Goal: Information Seeking & Learning: Learn about a topic

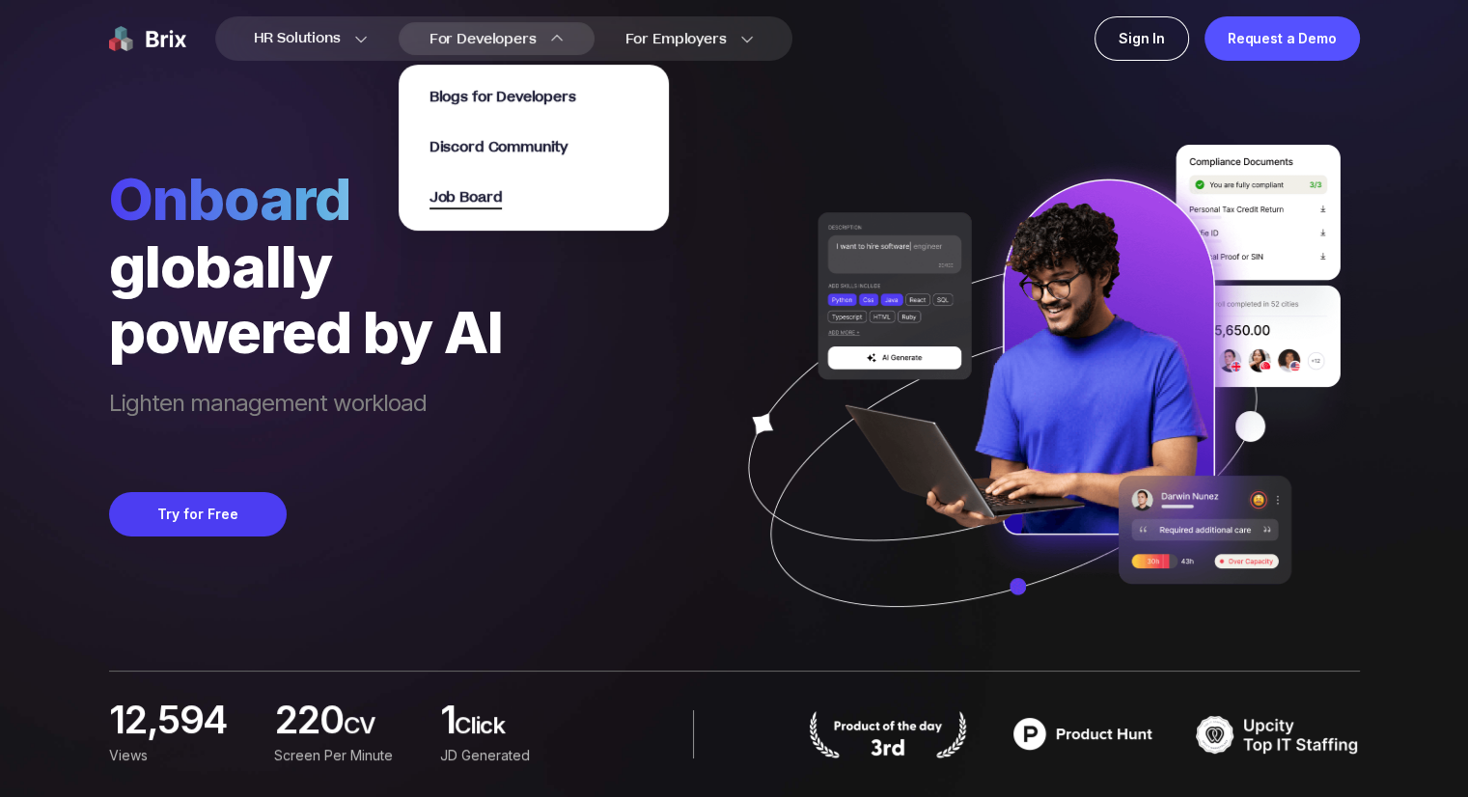
click at [487, 199] on span "Job Board" at bounding box center [465, 198] width 73 height 22
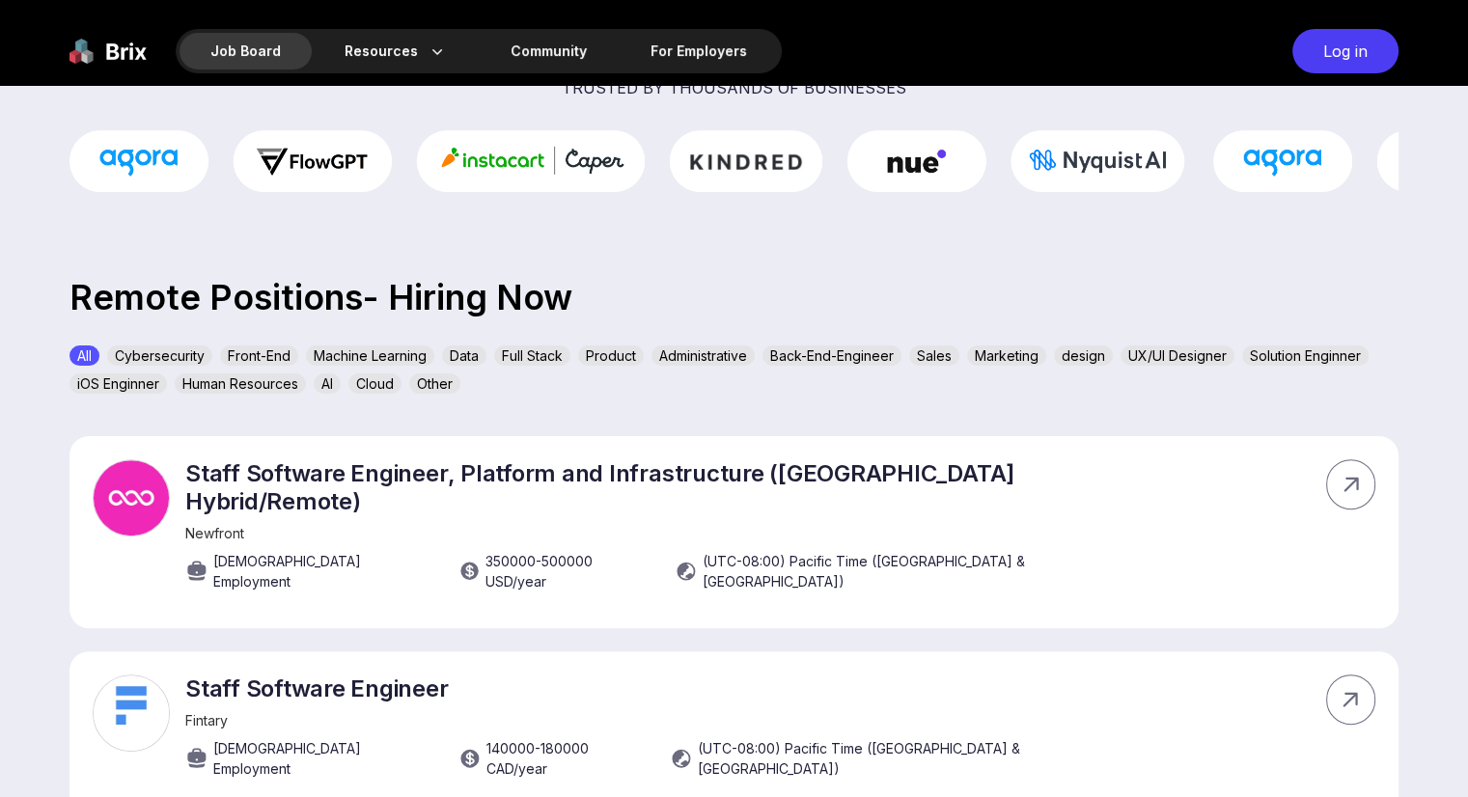
scroll to position [579, 0]
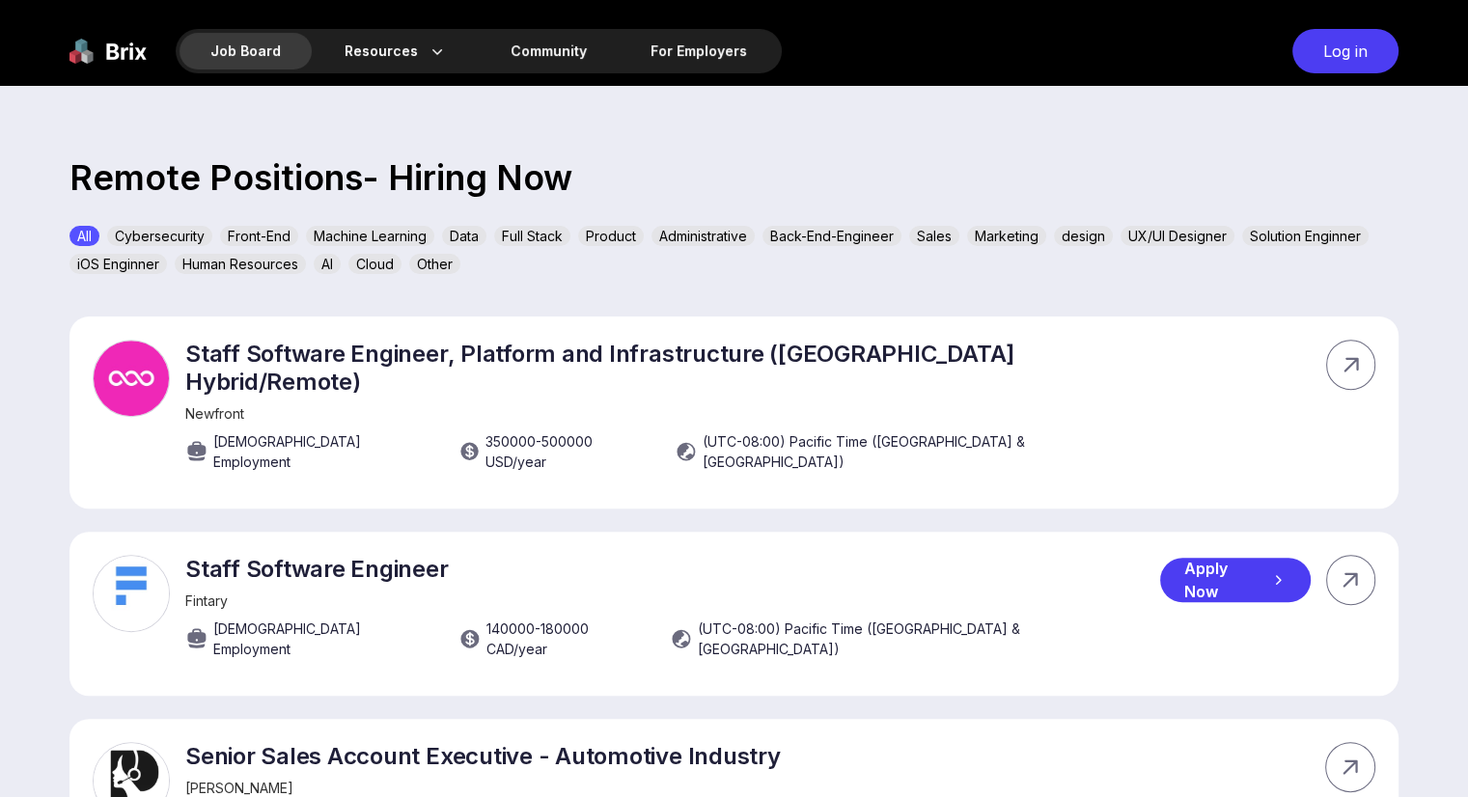
click at [732, 555] on p "Staff Software Engineer" at bounding box center [672, 569] width 975 height 28
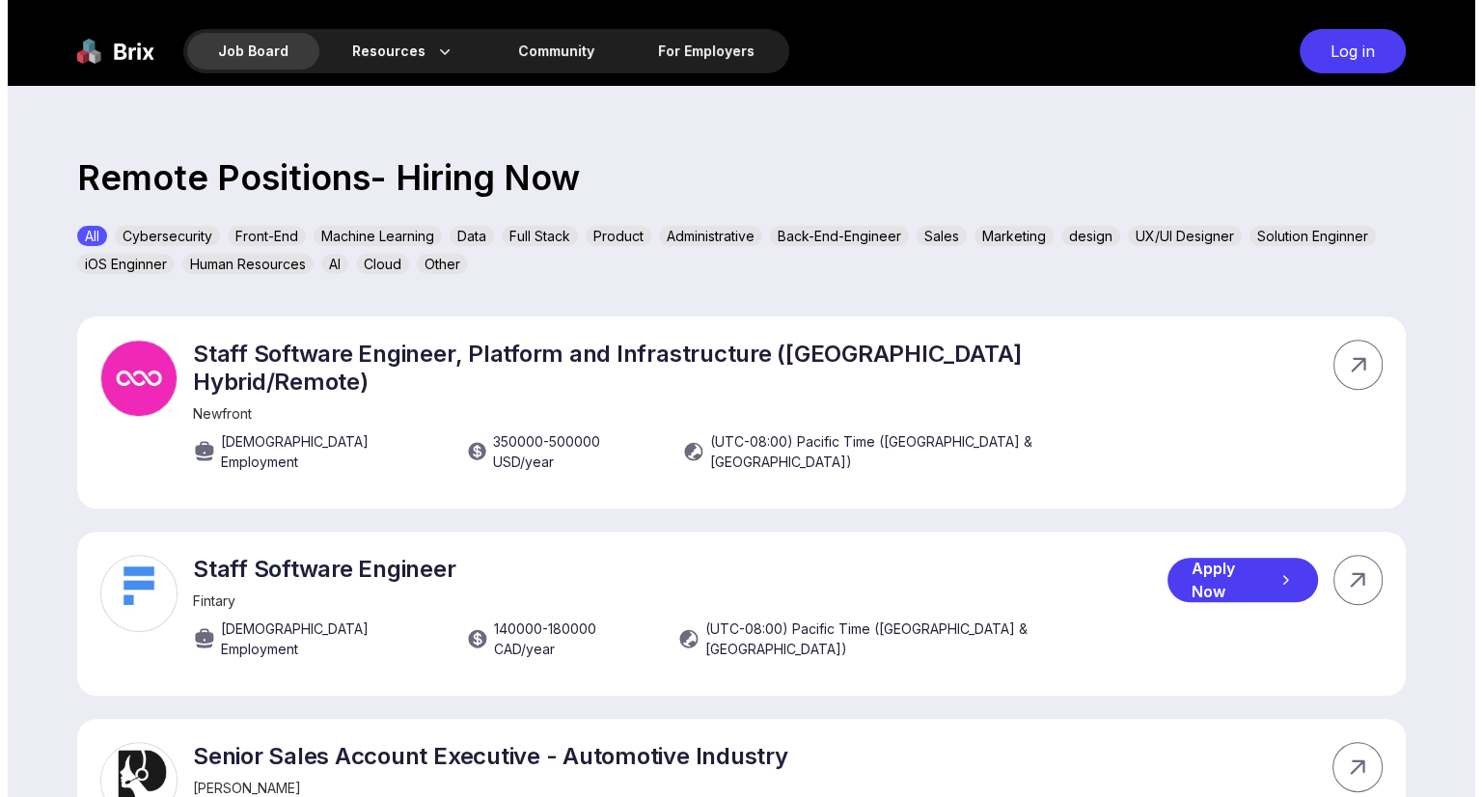
scroll to position [0, 0]
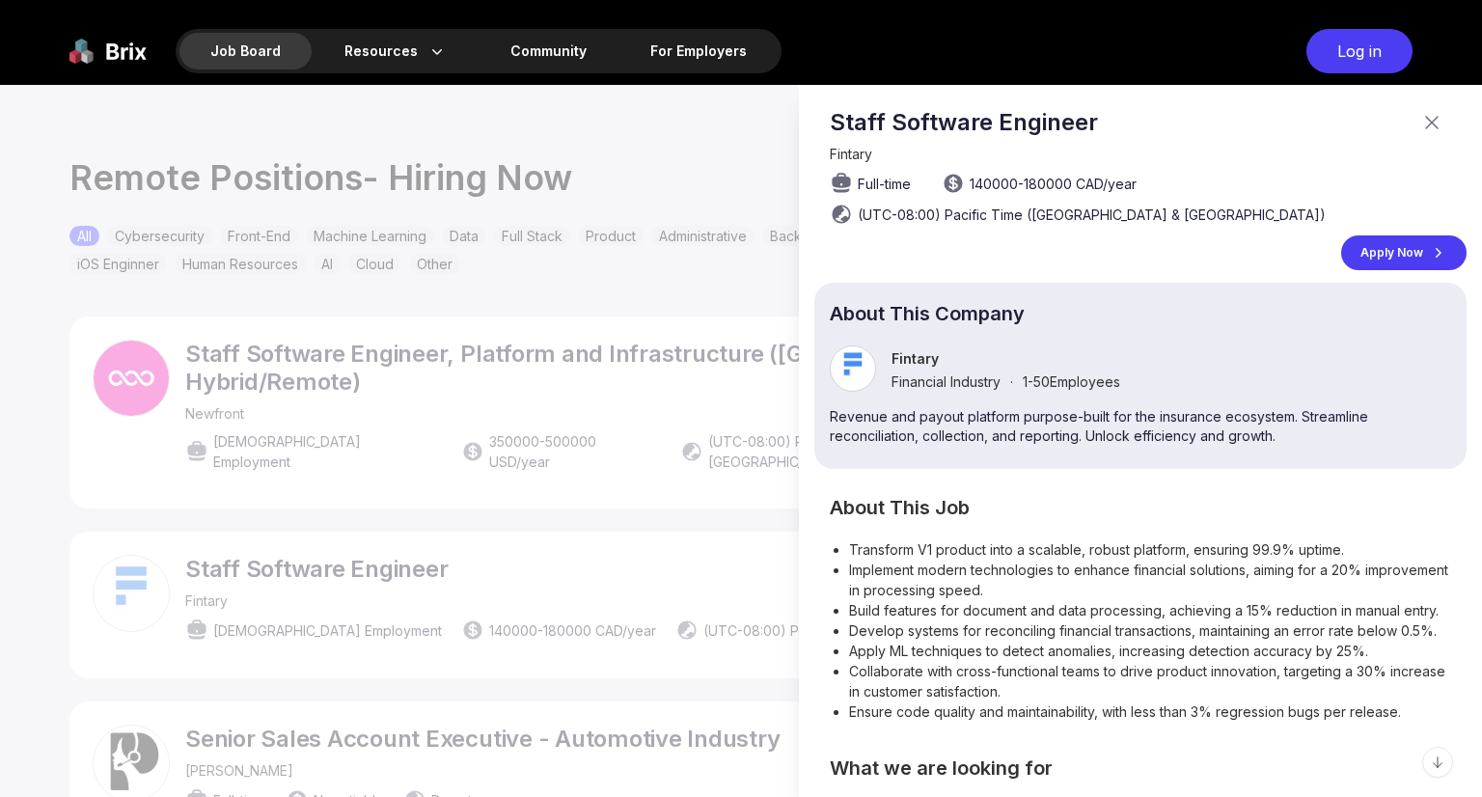
click at [1420, 117] on icon at bounding box center [1431, 122] width 23 height 23
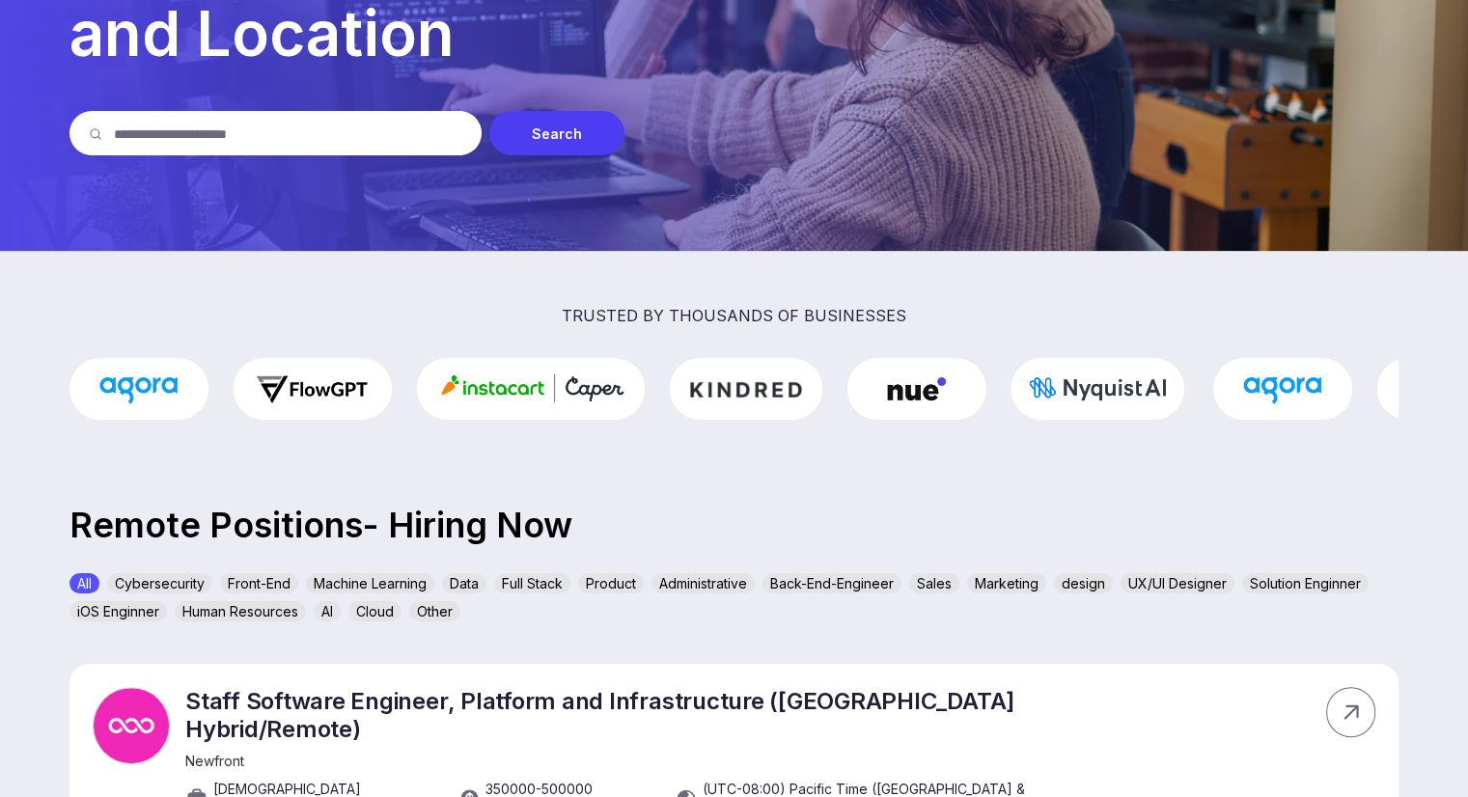
scroll to position [289, 0]
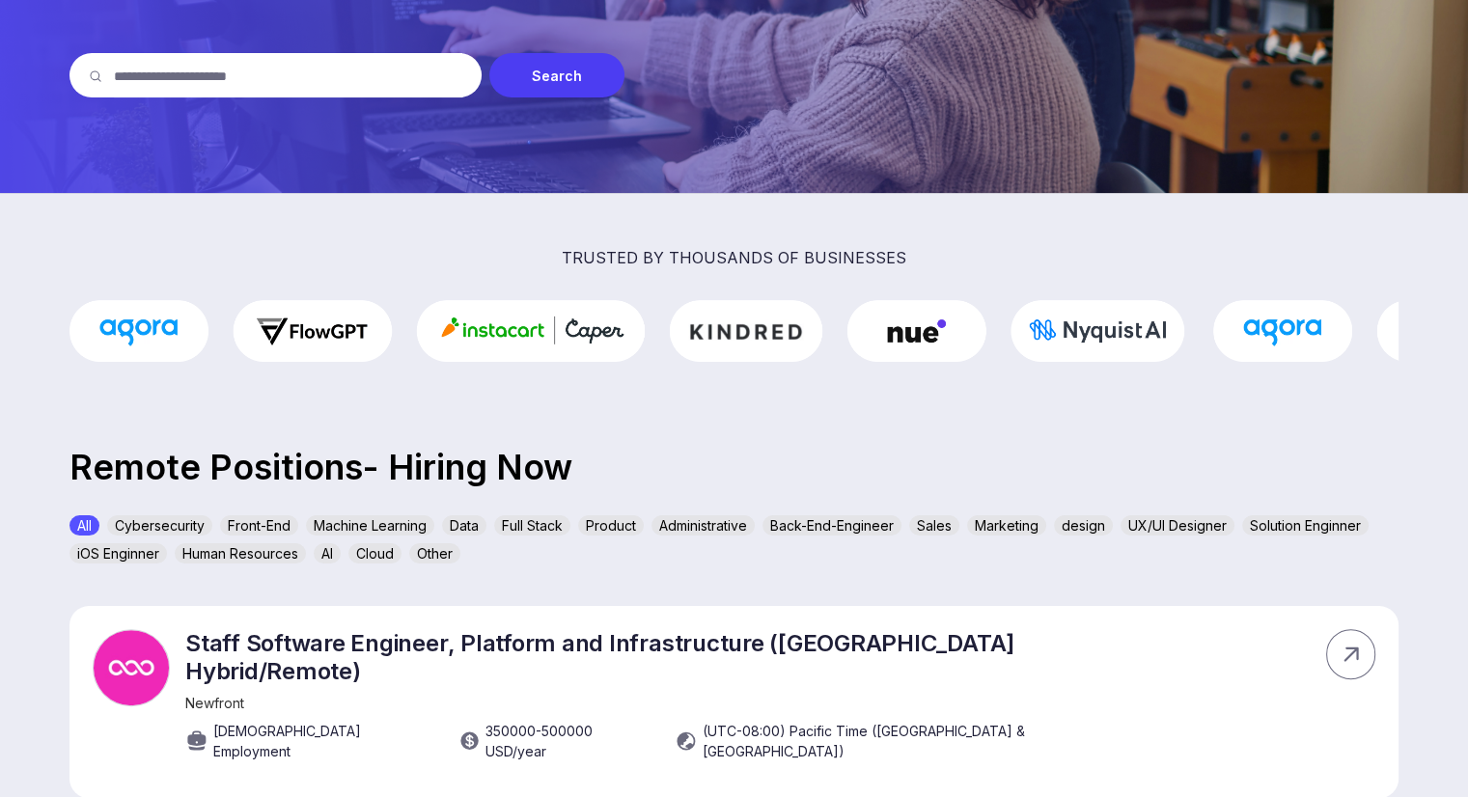
click at [344, 85] on input "text" at bounding box center [288, 75] width 348 height 44
type input "******"
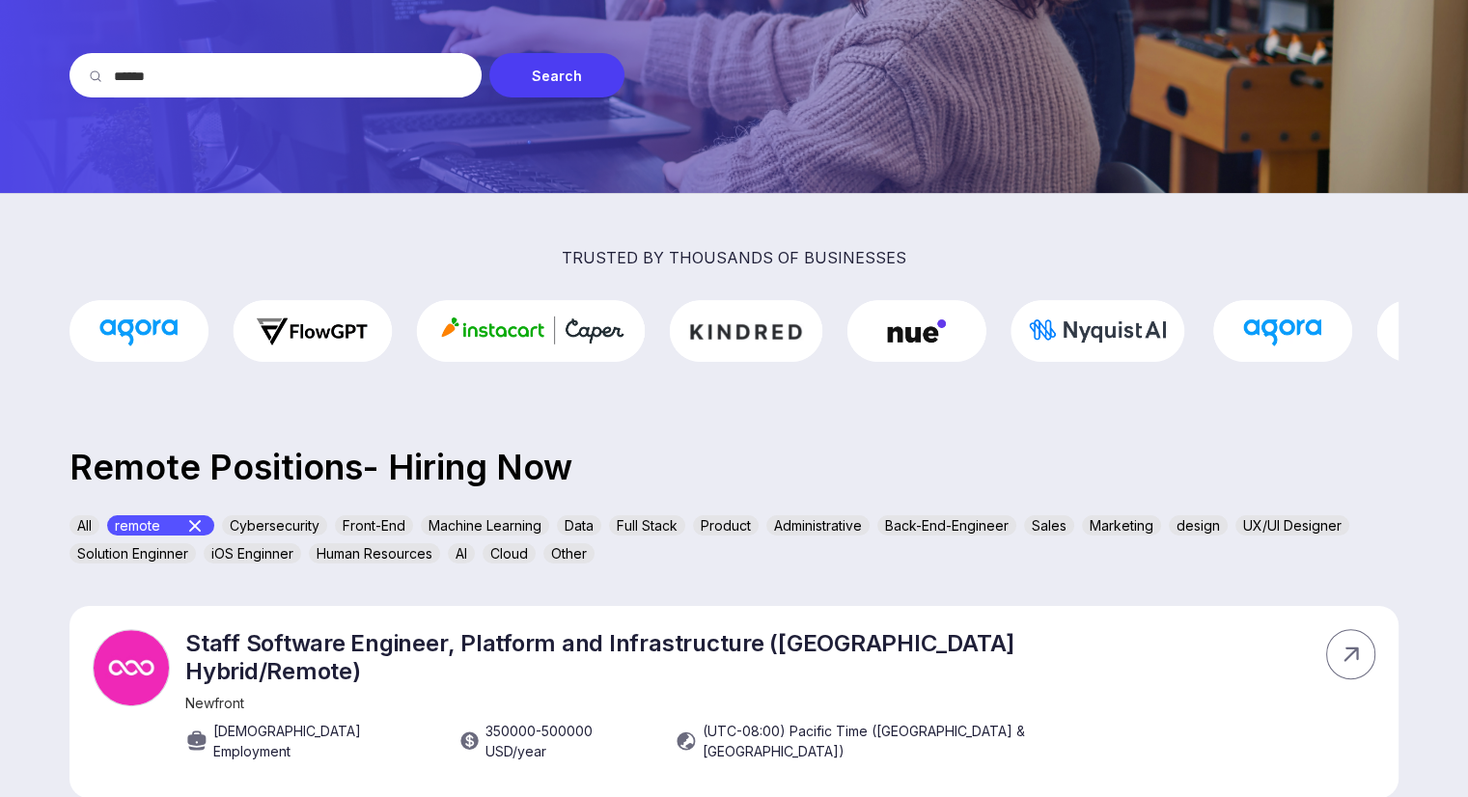
click at [549, 83] on div "Search" at bounding box center [556, 75] width 135 height 44
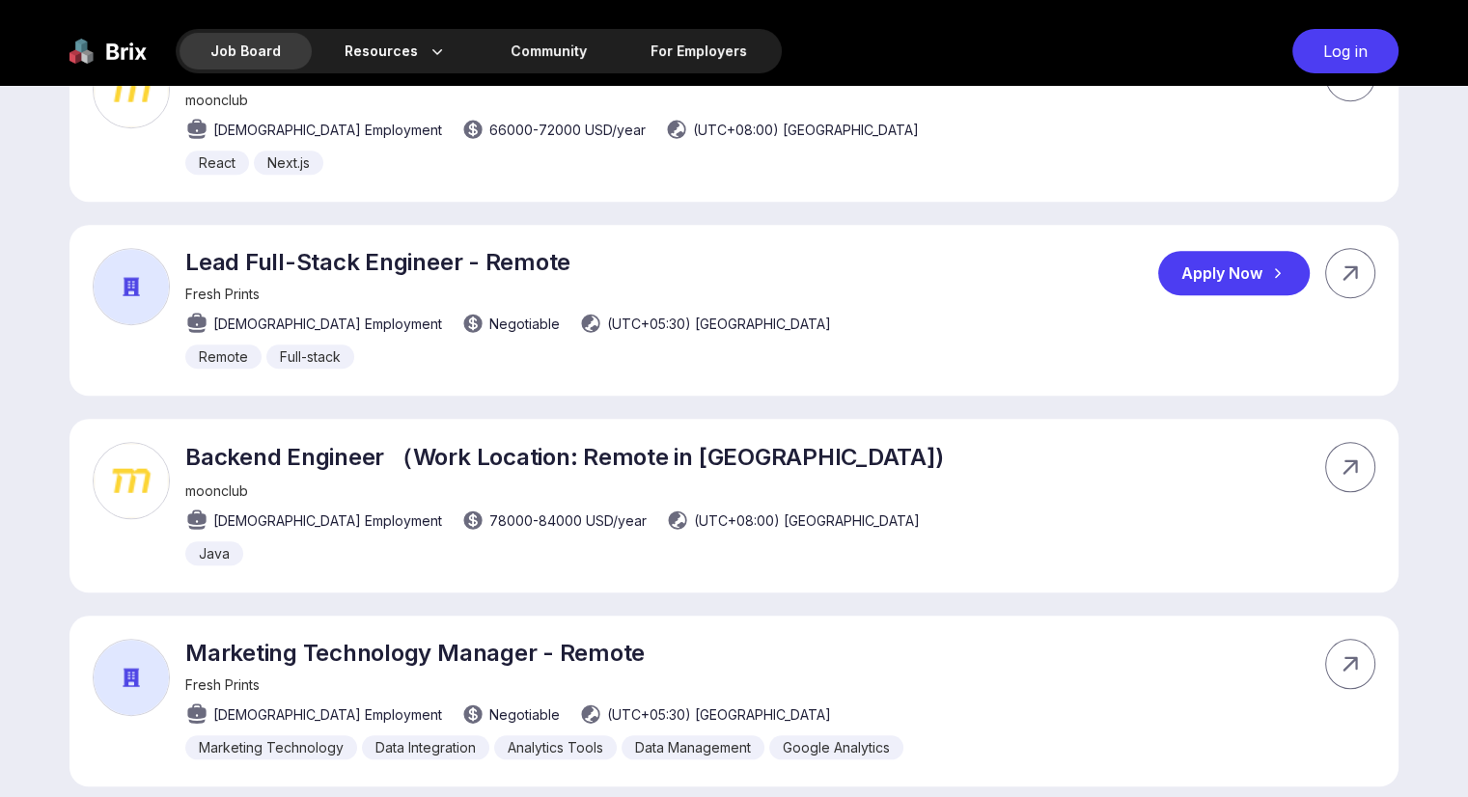
scroll to position [1447, 0]
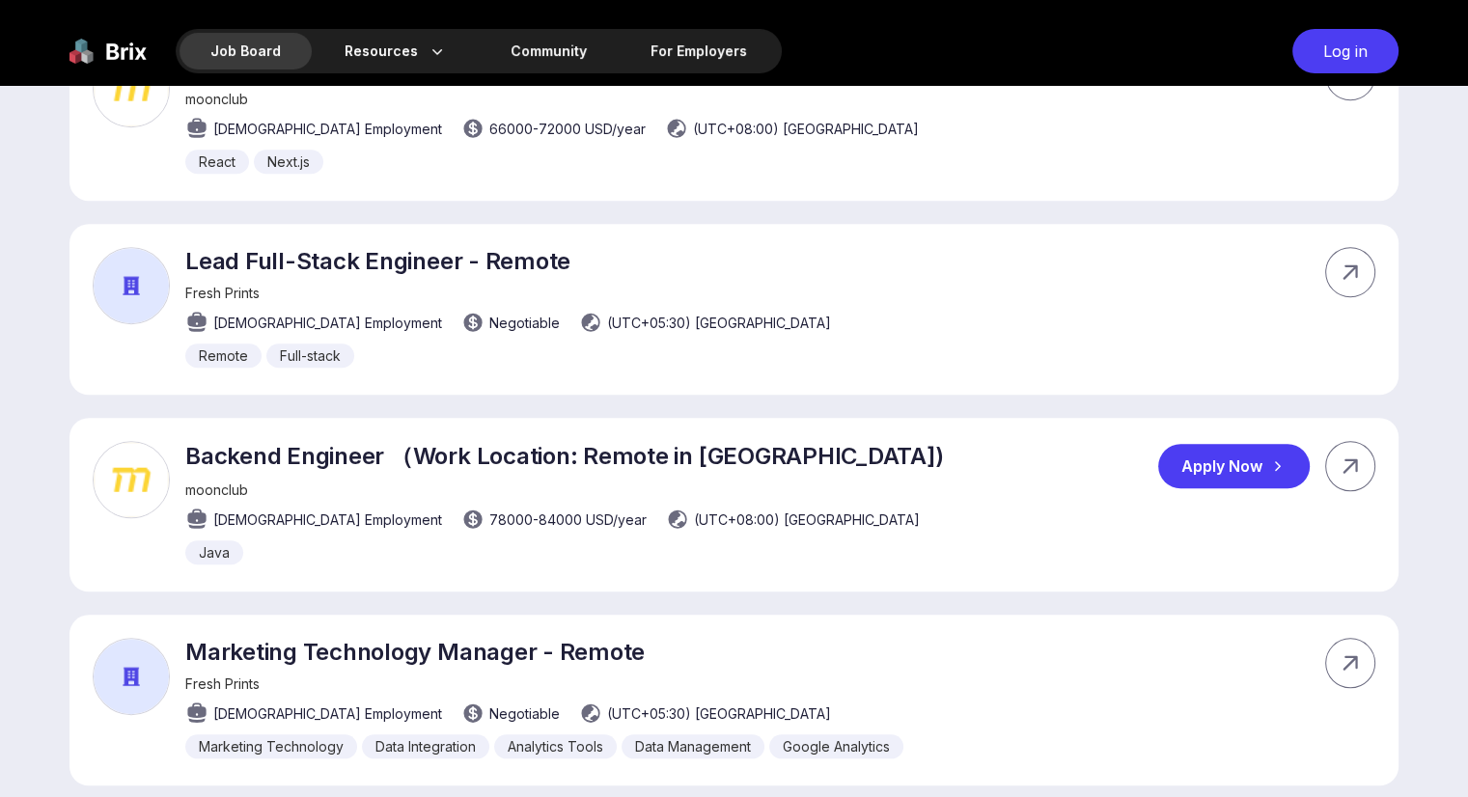
click at [446, 441] on p "Backend Engineer （Work Location: Remote in Taiwan)" at bounding box center [563, 456] width 757 height 31
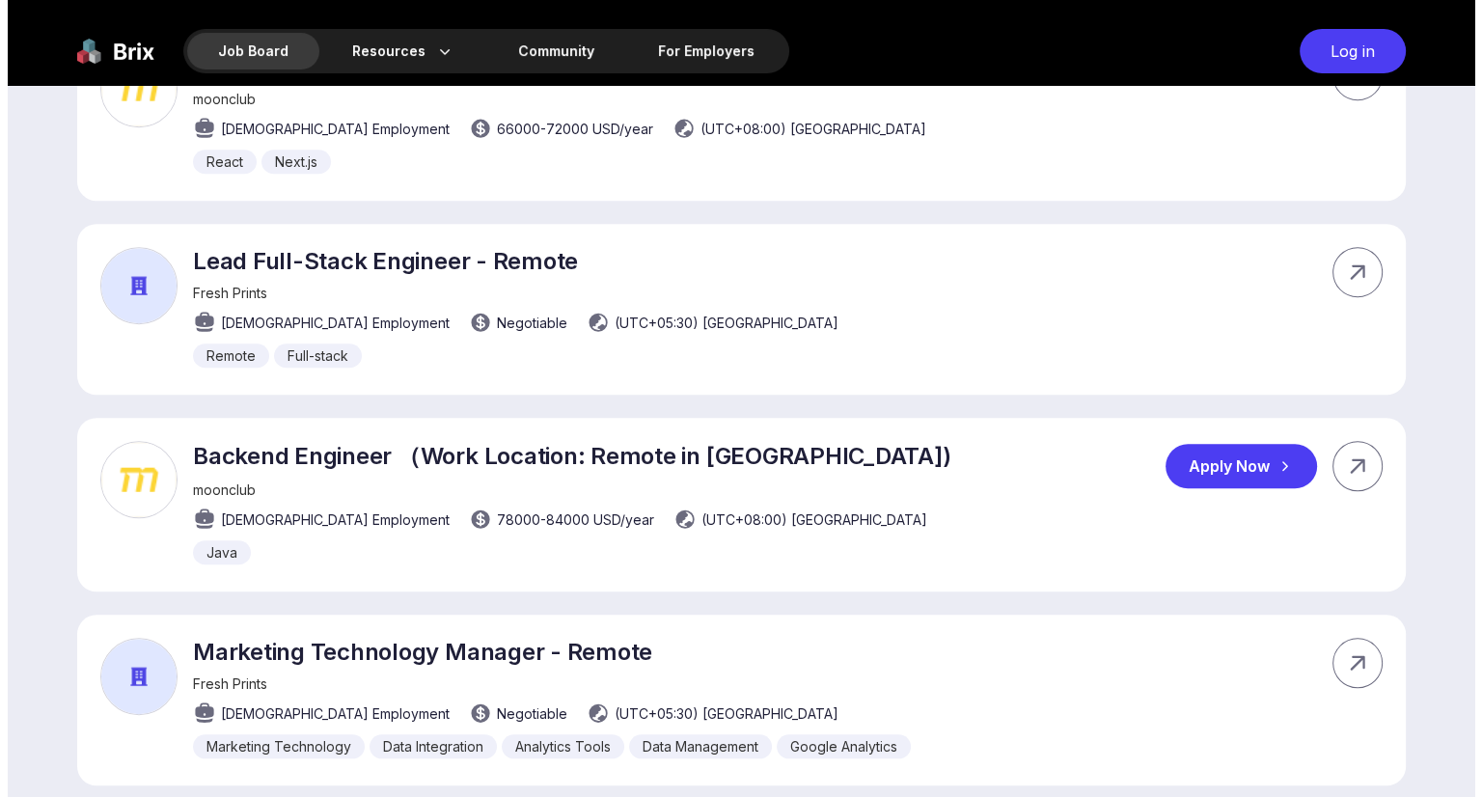
scroll to position [0, 0]
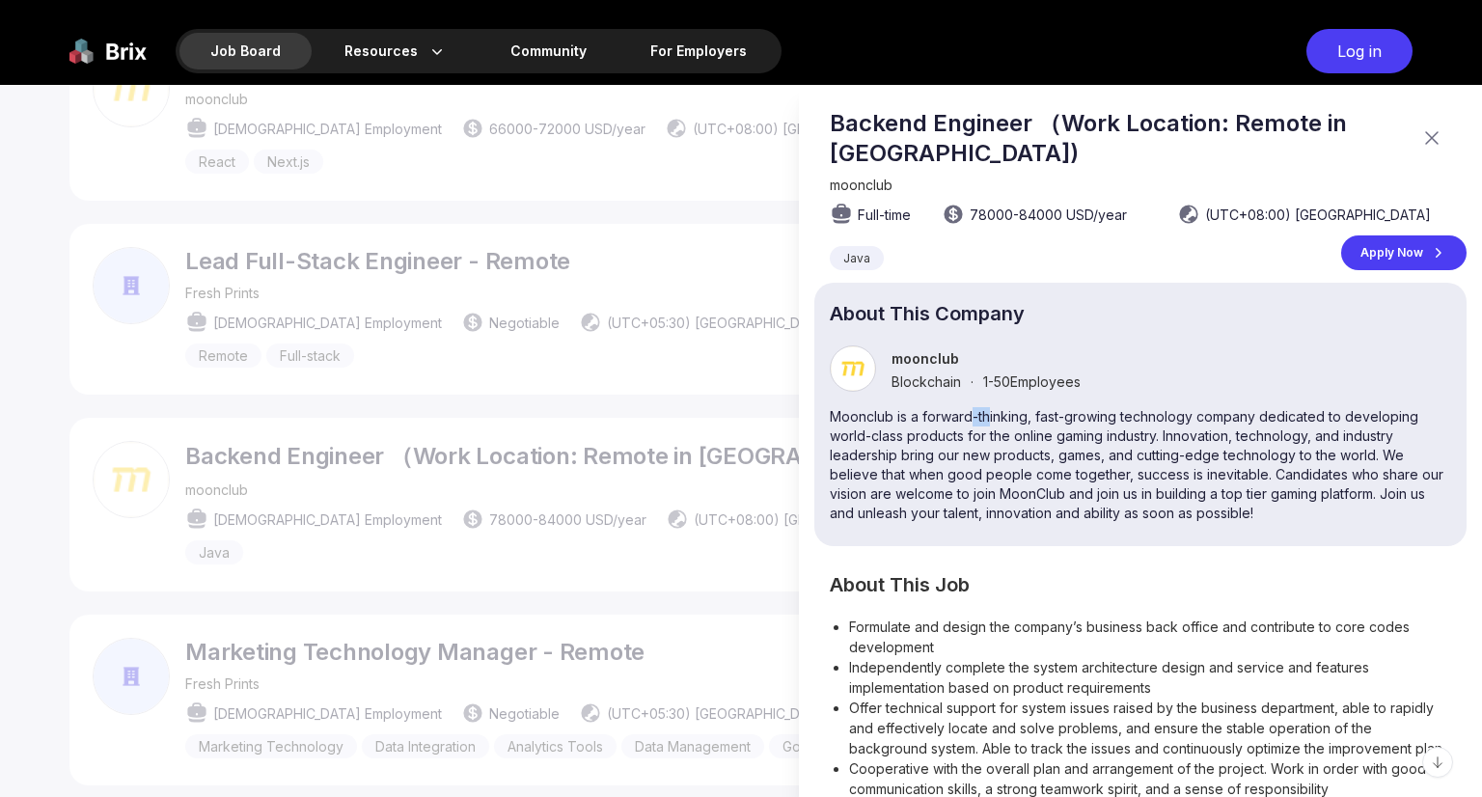
drag, startPoint x: 974, startPoint y: 421, endPoint x: 995, endPoint y: 415, distance: 22.0
click at [990, 417] on p "Moonclub is a forward-thinking, fast-growing technology company dedicated to de…" at bounding box center [1140, 465] width 621 height 116
click at [1007, 413] on p "Moonclub is a forward-thinking, fast-growing technology company dedicated to de…" at bounding box center [1140, 465] width 621 height 116
click at [1074, 416] on p "Moonclub is a forward-thinking, fast-growing technology company dedicated to de…" at bounding box center [1140, 465] width 621 height 116
click at [1096, 416] on p "Moonclub is a forward-thinking, fast-growing technology company dedicated to de…" at bounding box center [1140, 465] width 621 height 116
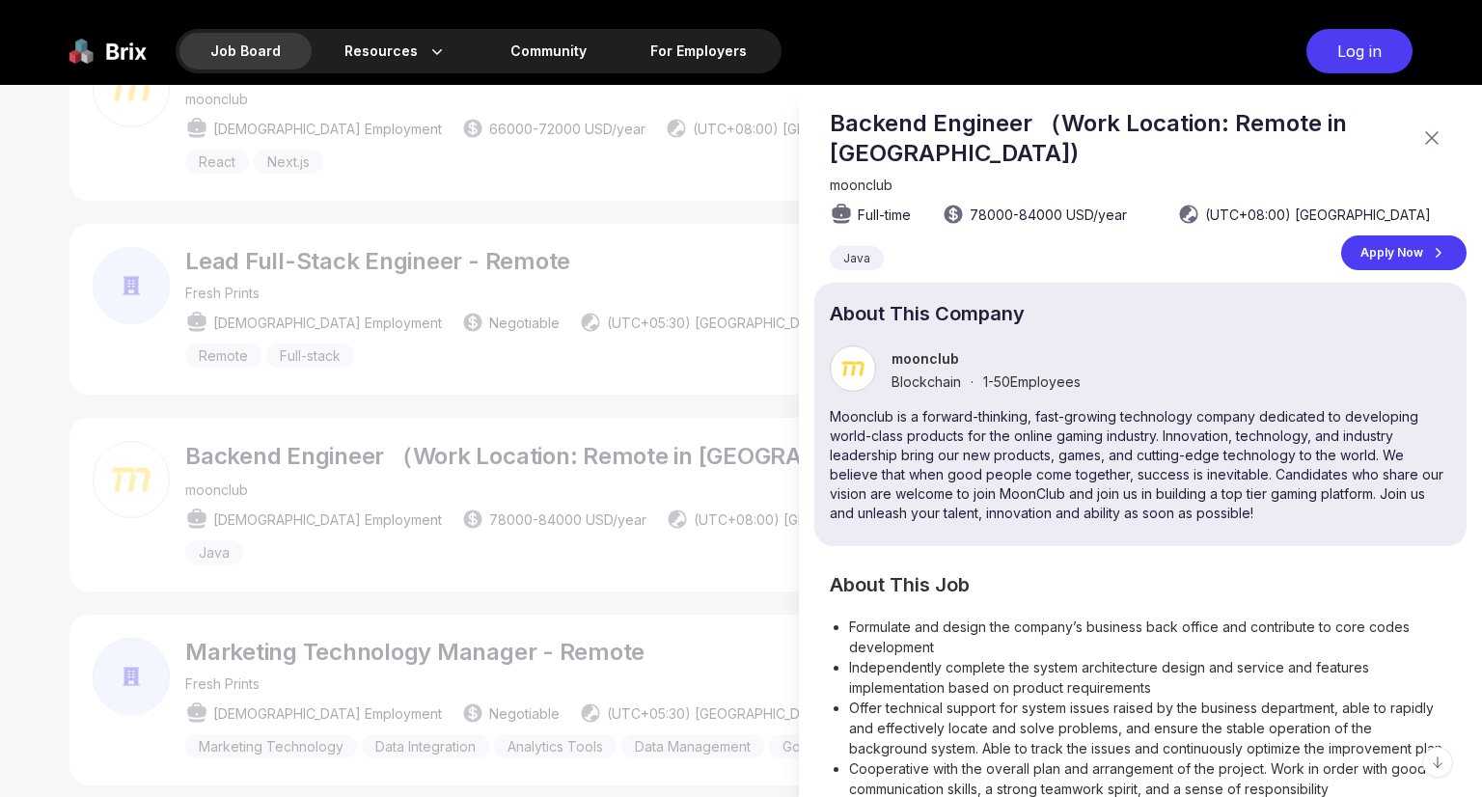
click at [1150, 418] on p "Moonclub is a forward-thinking, fast-growing technology company dedicated to de…" at bounding box center [1140, 465] width 621 height 116
drag, startPoint x: 1212, startPoint y: 426, endPoint x: 1404, endPoint y: 426, distance: 192.0
click at [1410, 425] on p "Moonclub is a forward-thinking, fast-growing technology company dedicated to de…" at bounding box center [1140, 465] width 621 height 116
drag, startPoint x: 878, startPoint y: 437, endPoint x: 918, endPoint y: 436, distance: 39.6
click at [918, 436] on p "Moonclub is a forward-thinking, fast-growing technology company dedicated to de…" at bounding box center [1140, 465] width 621 height 116
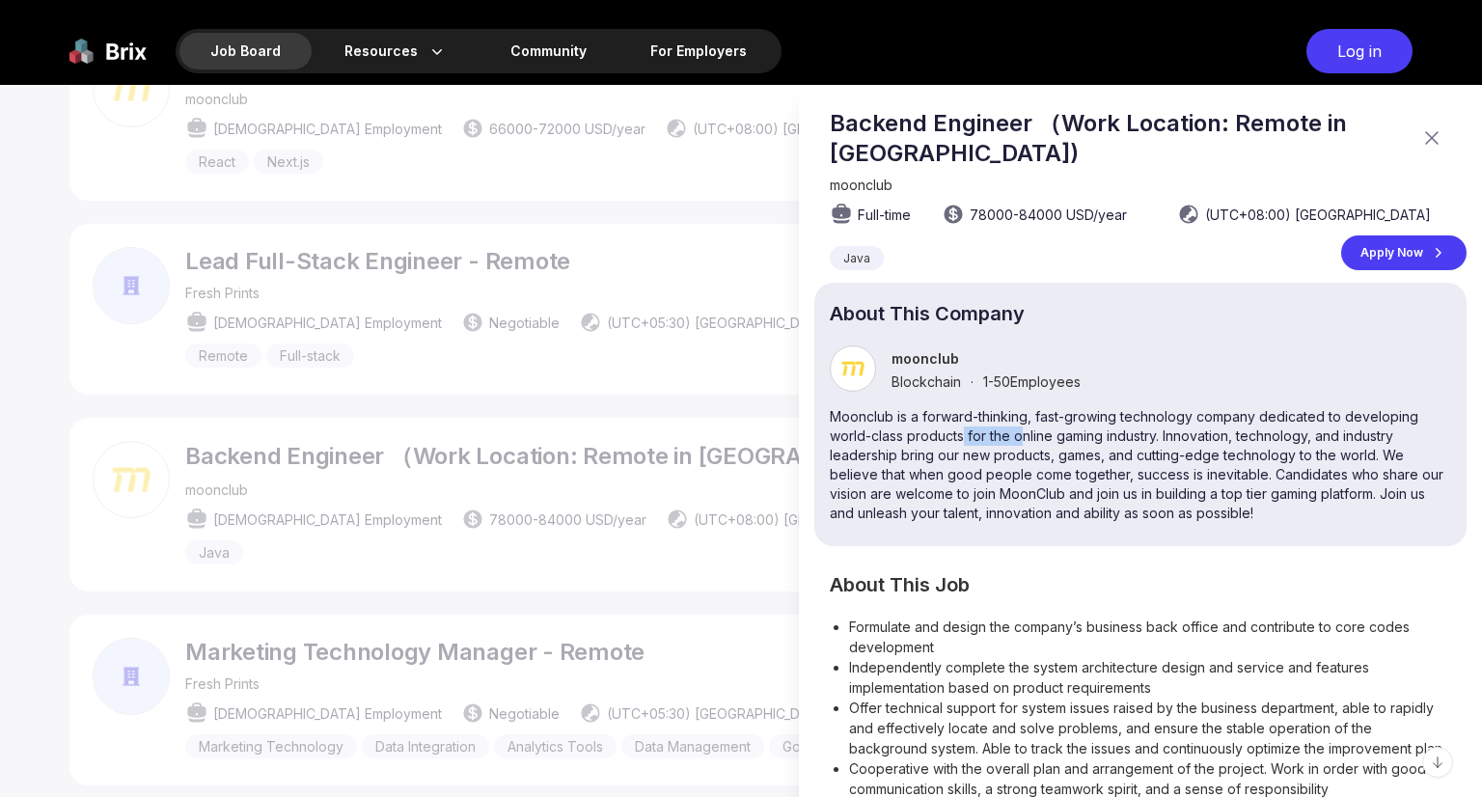
drag, startPoint x: 969, startPoint y: 433, endPoint x: 1019, endPoint y: 436, distance: 50.3
click at [1019, 436] on p "Moonclub is a forward-thinking, fast-growing technology company dedicated to de…" at bounding box center [1140, 465] width 621 height 116
click at [1094, 441] on p "Moonclub is a forward-thinking, fast-growing technology company dedicated to de…" at bounding box center [1140, 465] width 621 height 116
